Goal: Task Accomplishment & Management: Manage account settings

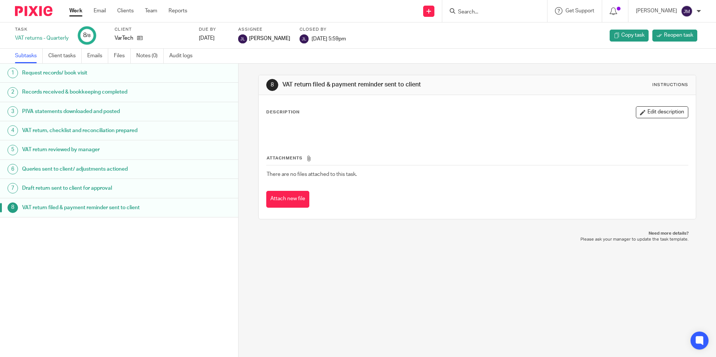
click at [76, 11] on link "Work" at bounding box center [75, 10] width 13 height 7
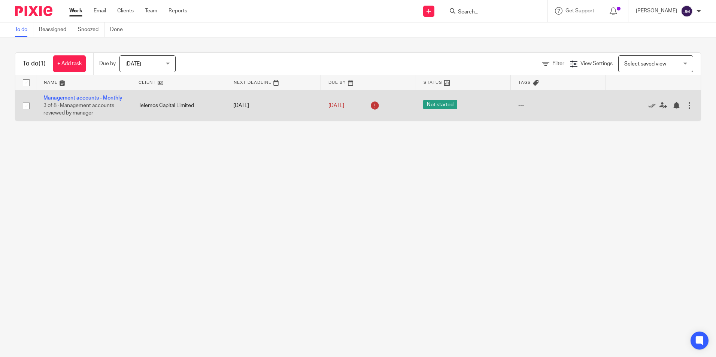
click at [88, 97] on link "Management accounts - Monthly" at bounding box center [82, 97] width 79 height 5
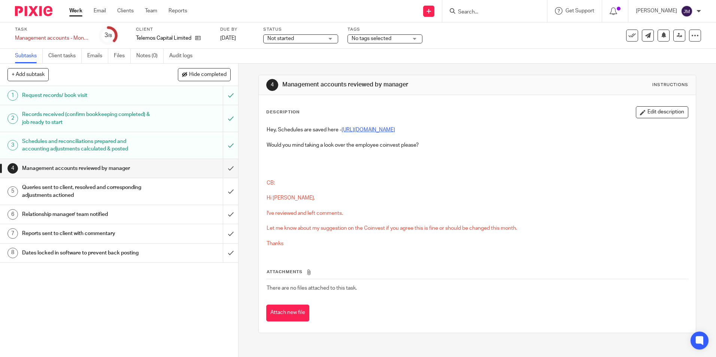
click at [393, 128] on link "https://cloudimanage.com/work/link/f/LLP!10236781" at bounding box center [369, 129] width 54 height 5
drag, startPoint x: 655, startPoint y: 116, endPoint x: 651, endPoint y: 118, distance: 4.3
click at [655, 116] on button "Edit description" at bounding box center [662, 112] width 52 height 12
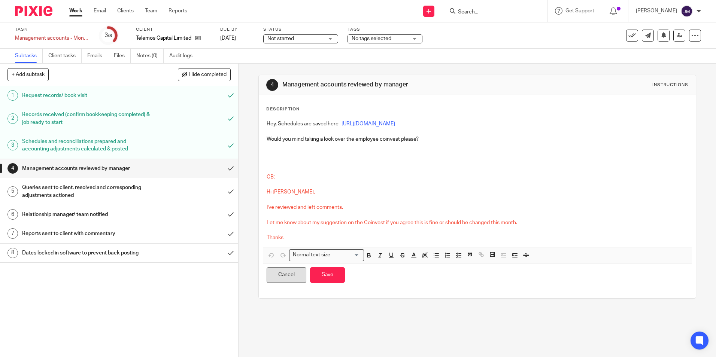
click at [286, 277] on button "Cancel" at bounding box center [287, 275] width 40 height 16
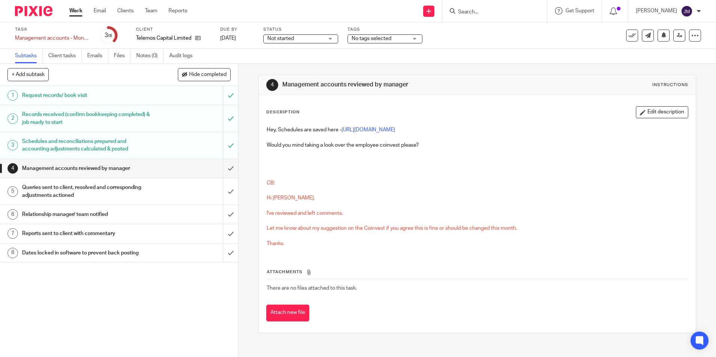
click at [182, 185] on div "Queries sent to client, resolved and corresponding adjustments actioned" at bounding box center [119, 191] width 194 height 19
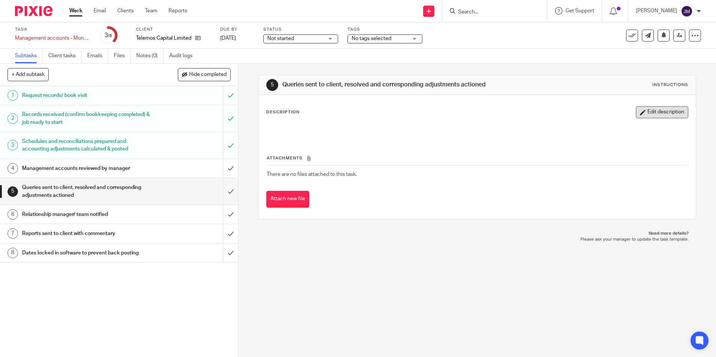
click at [640, 112] on icon "button" at bounding box center [643, 113] width 6 height 6
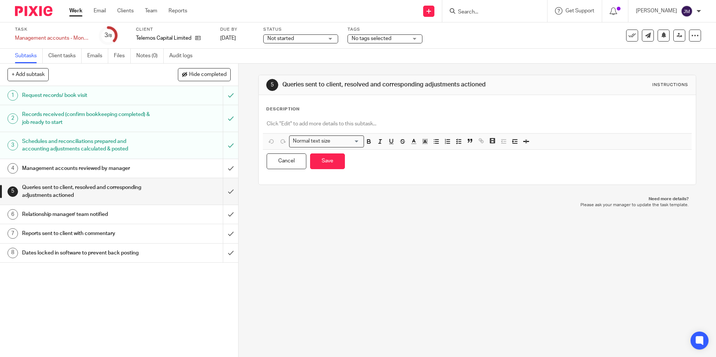
click at [325, 115] on div "Description Normal text size Loading... Remove Edit Insert new video Copy and p…" at bounding box center [477, 139] width 422 height 67
click at [314, 121] on p at bounding box center [477, 123] width 421 height 7
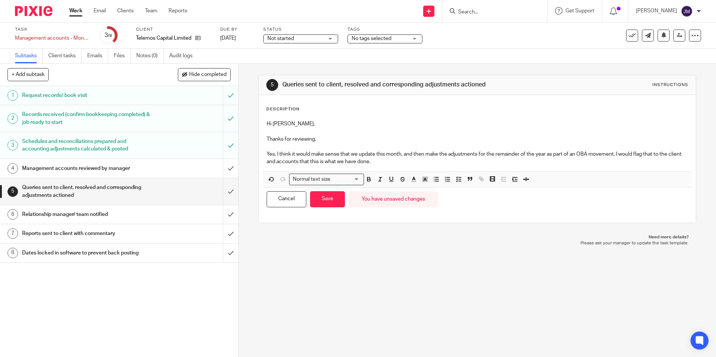
click at [406, 166] on p "Yes, I think it would make sense that we update this month, and then make the a…" at bounding box center [477, 158] width 421 height 15
click at [544, 155] on p "Yes, I think it would make sense that we update this month, and then make the a…" at bounding box center [477, 158] width 421 height 15
click at [534, 154] on p "Yes, I think it would make sense that we update this month, and then make the a…" at bounding box center [477, 158] width 421 height 15
click at [425, 161] on p "Yes, I think it would make sense that we update this month, and then make the a…" at bounding box center [477, 158] width 421 height 15
click at [401, 152] on p "Yes, I think it would make sense that we update this month, and then make the a…" at bounding box center [477, 158] width 421 height 15
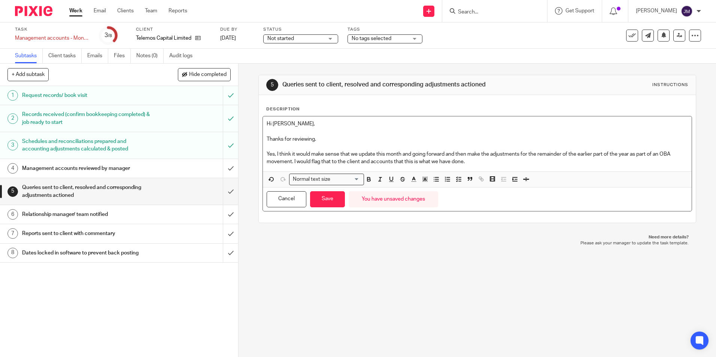
click at [490, 158] on p "Yes, I think it would make sense that we update this month and going forward an…" at bounding box center [477, 158] width 421 height 15
click at [493, 165] on p "Yes, I think it would make sense that we update this month and going forward an…" at bounding box center [477, 158] width 421 height 15
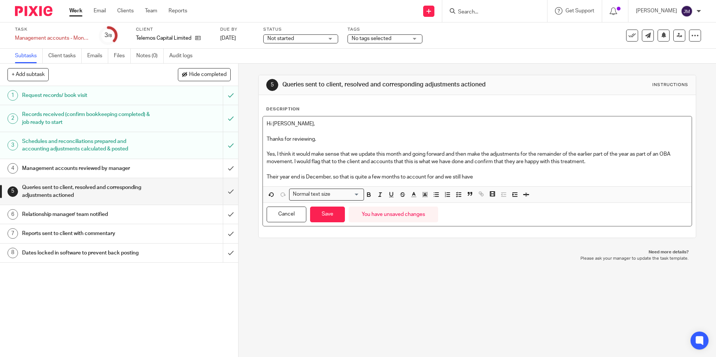
click at [435, 176] on p "Their year end is December, so that is quite a few months to account for and we…" at bounding box center [477, 176] width 421 height 7
drag, startPoint x: 549, startPoint y: 178, endPoint x: 508, endPoint y: 176, distance: 41.2
click at [508, 176] on p "Their year end is December, so that is quite a few months to account for and we…" at bounding box center [477, 176] width 421 height 7
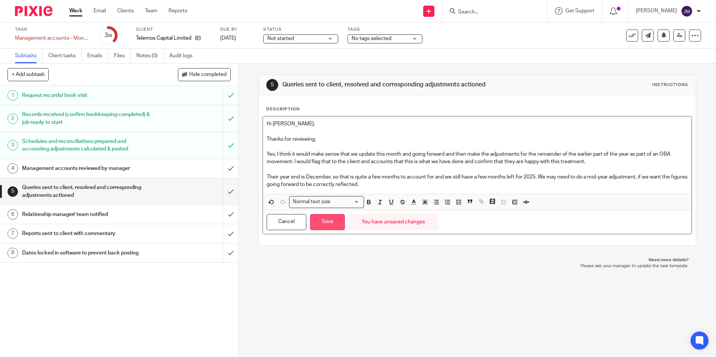
click at [330, 219] on button "Save" at bounding box center [327, 222] width 35 height 16
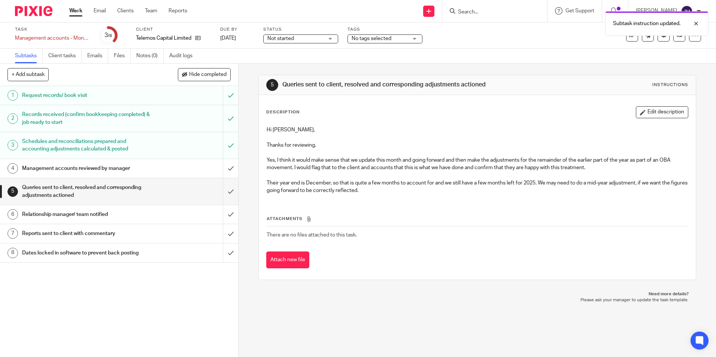
click at [181, 168] on div "Management accounts reviewed by manager" at bounding box center [119, 168] width 194 height 11
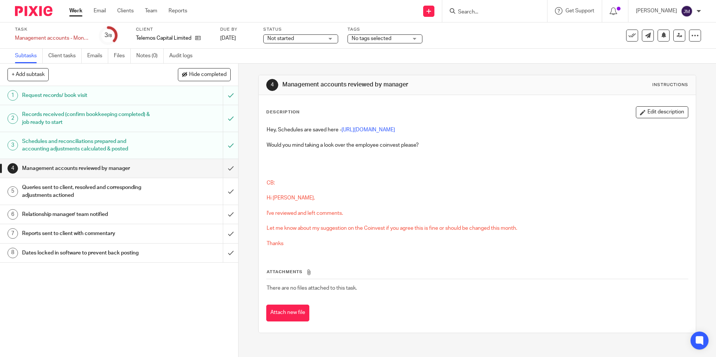
click at [136, 183] on h1 "Queries sent to client, resolved and corresponding adjustments actioned" at bounding box center [86, 191] width 129 height 19
drag, startPoint x: 148, startPoint y: 187, endPoint x: 159, endPoint y: 186, distance: 10.9
click at [148, 187] on div "Queries sent to client, resolved and corresponding adjustments actioned" at bounding box center [119, 191] width 194 height 19
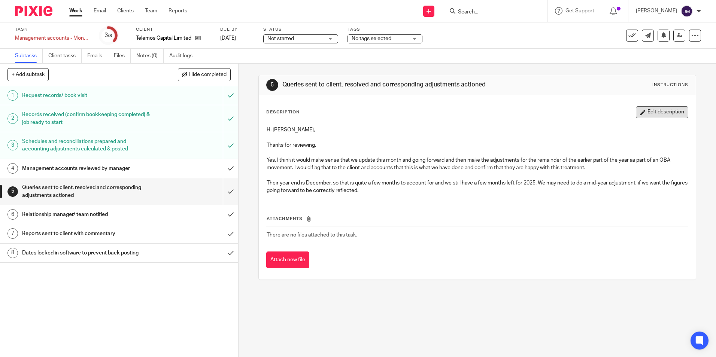
click at [644, 112] on button "Edit description" at bounding box center [662, 112] width 52 height 12
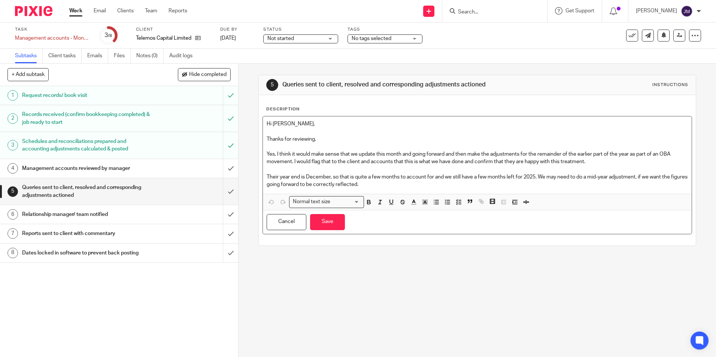
click at [419, 180] on p "Their year end is December, so that is quite a few months to account for and we…" at bounding box center [477, 180] width 421 height 15
click at [415, 185] on p "Their year end is December, so that is quite a few months to account for and we…" at bounding box center [477, 180] width 421 height 15
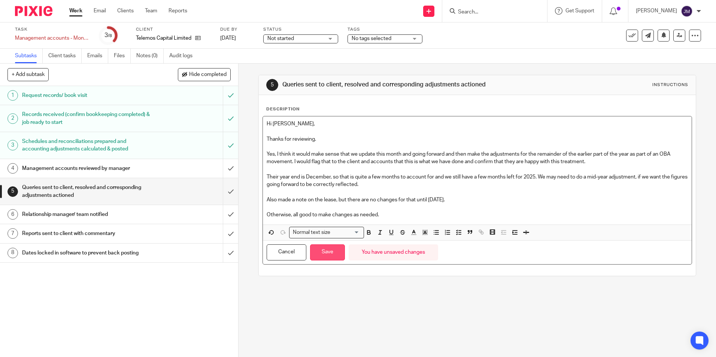
click at [337, 246] on button "Save" at bounding box center [327, 253] width 35 height 16
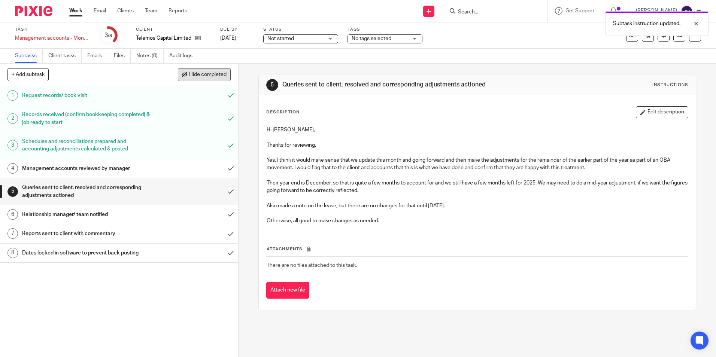
click at [204, 74] on span "Hide completed" at bounding box center [207, 75] width 37 height 6
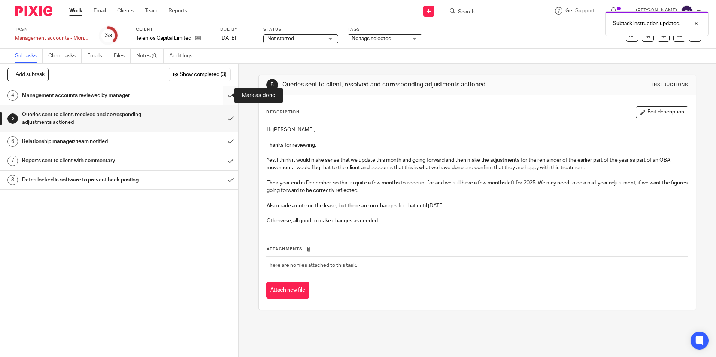
click at [222, 94] on input "submit" at bounding box center [119, 95] width 238 height 19
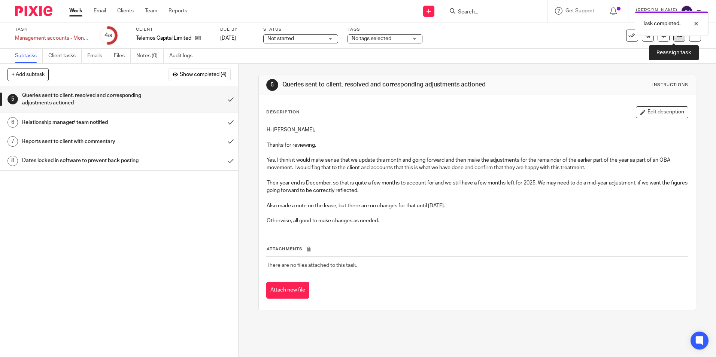
click at [674, 40] on link at bounding box center [679, 36] width 12 height 12
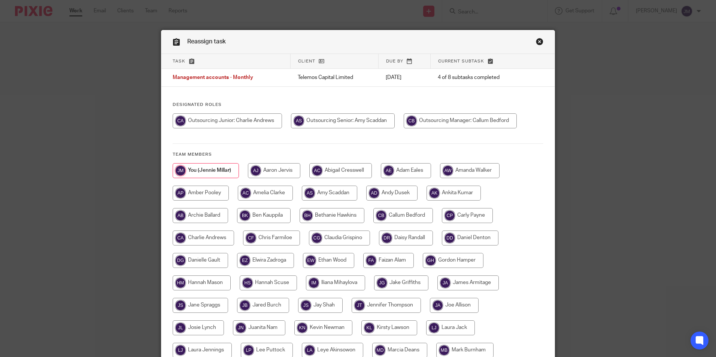
click at [427, 123] on input "radio" at bounding box center [460, 120] width 113 height 15
radio input "true"
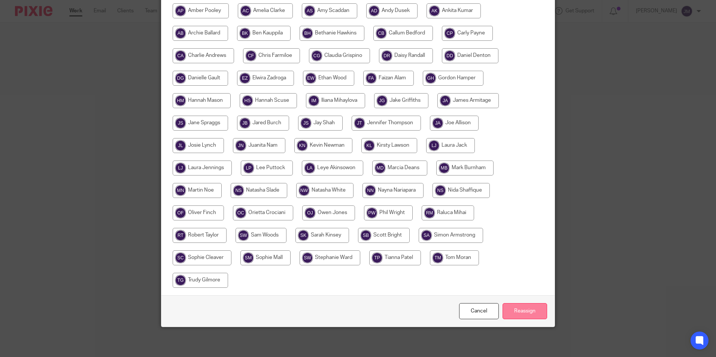
click at [533, 309] on input "Reassign" at bounding box center [525, 311] width 45 height 16
